Goal: Task Accomplishment & Management: Manage account settings

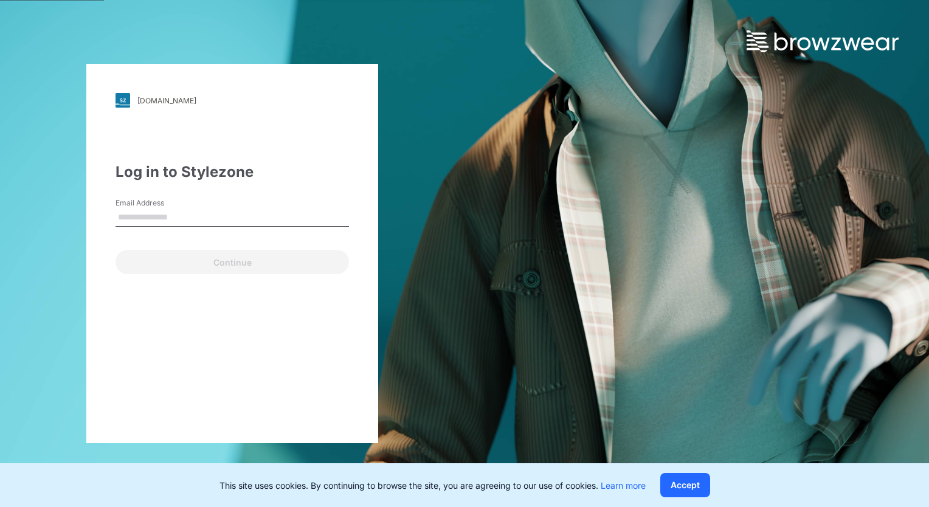
click at [175, 219] on input "Email Address" at bounding box center [232, 218] width 233 height 18
type input "**********"
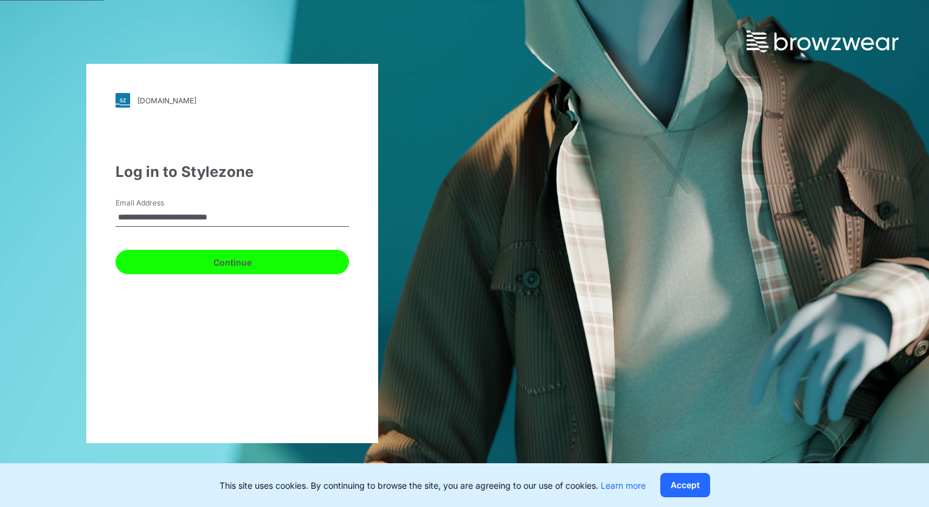
click at [181, 259] on button "Continue" at bounding box center [232, 262] width 233 height 24
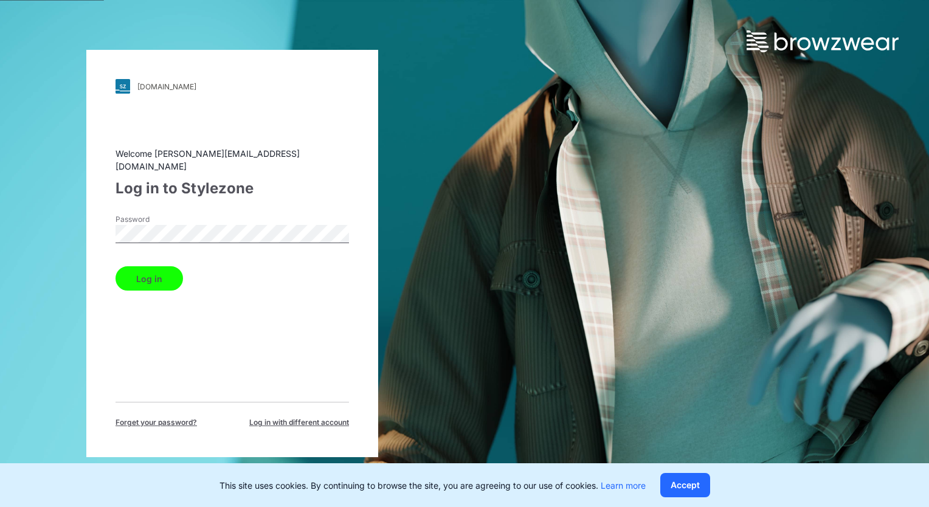
click at [159, 269] on button "Log in" at bounding box center [149, 278] width 67 height 24
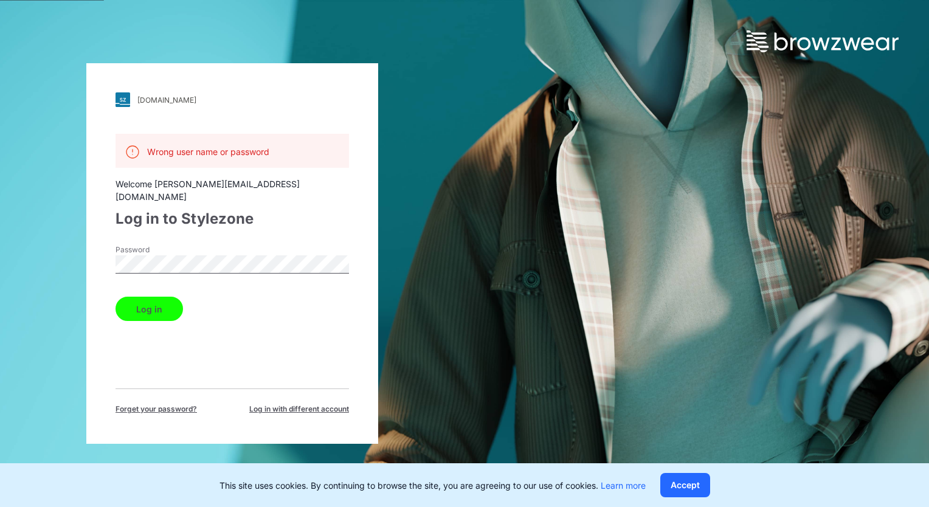
click at [156, 297] on button "Log in" at bounding box center [149, 309] width 67 height 24
click at [107, 249] on div "[DOMAIN_NAME] Loading... Wrong user name or password Welcome [PERSON_NAME][EMAI…" at bounding box center [232, 253] width 292 height 381
click at [132, 297] on button "Log in" at bounding box center [149, 309] width 67 height 24
click at [148, 297] on button "Log in" at bounding box center [149, 309] width 67 height 24
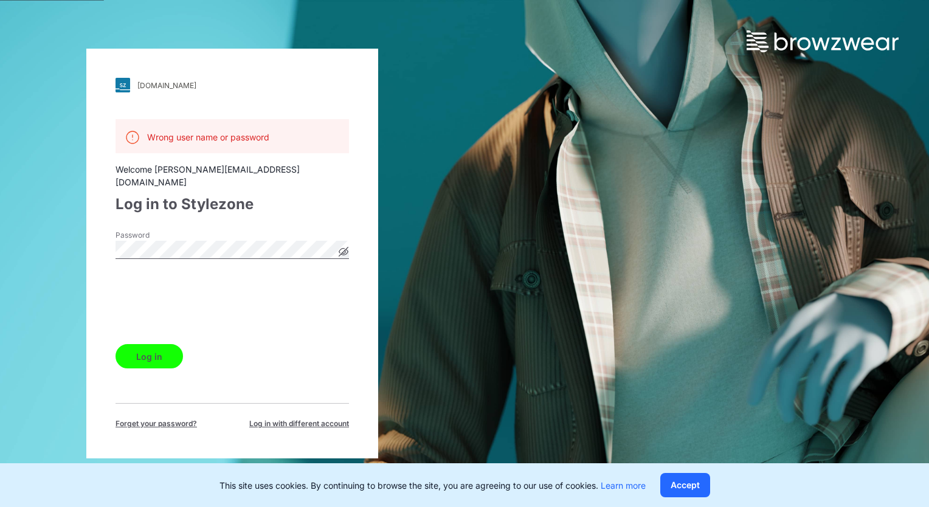
click at [173, 347] on button "Log in" at bounding box center [149, 356] width 67 height 24
click at [145, 348] on button "Log in" at bounding box center [149, 356] width 67 height 24
click at [342, 247] on icon at bounding box center [344, 252] width 10 height 10
click at [141, 348] on button "Log in" at bounding box center [149, 356] width 67 height 24
